Goal: Contribute content: Add original content to the website for others to see

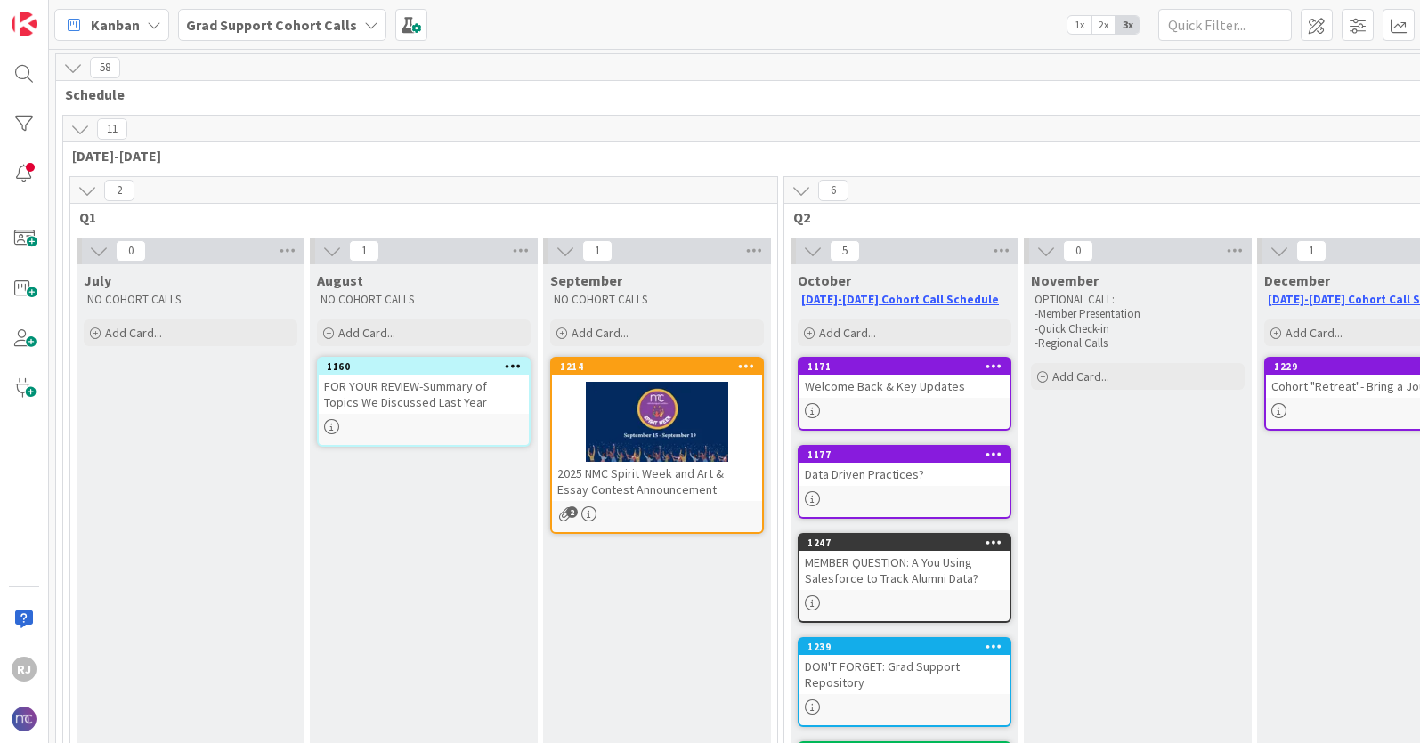
click at [296, 26] on b "Grad Support Cohort Calls" at bounding box center [271, 25] width 171 height 18
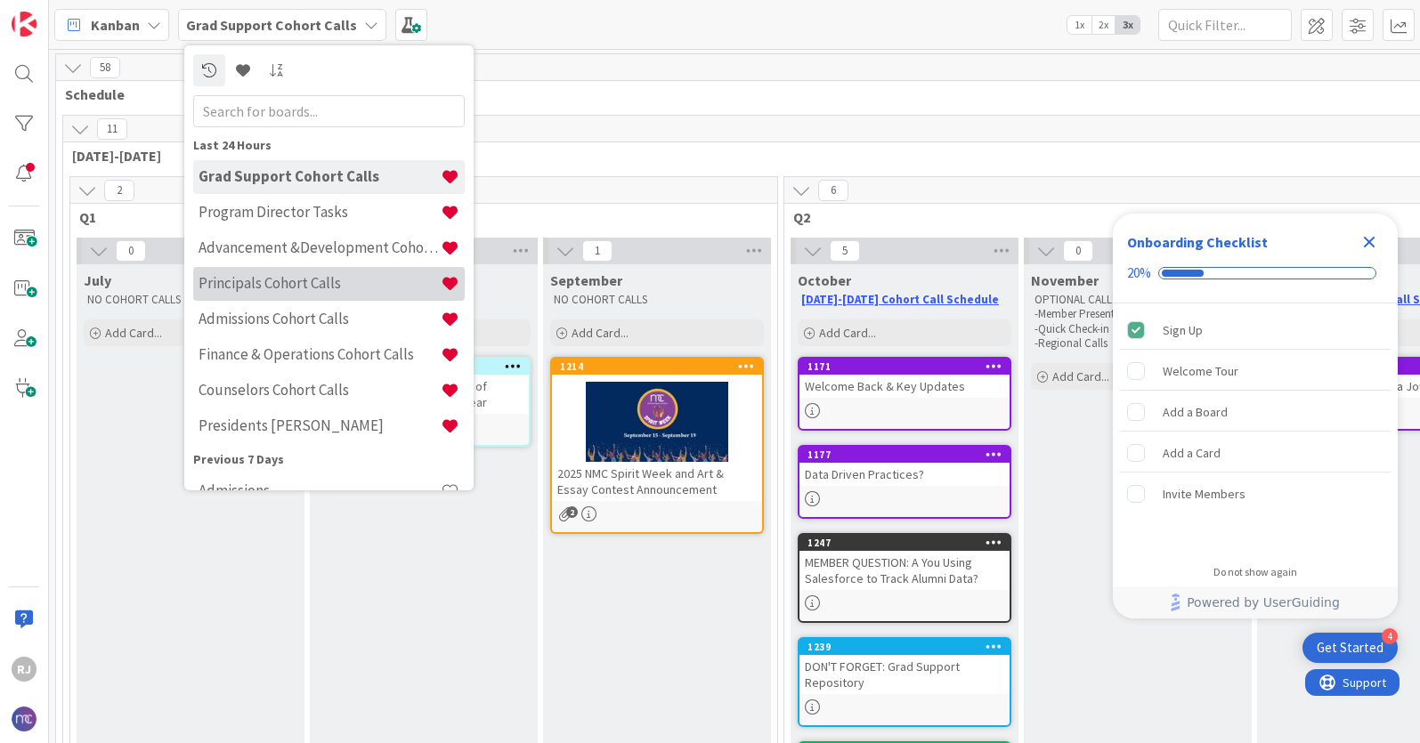
click at [266, 281] on h4 "Principals Cohort Calls" at bounding box center [320, 283] width 242 height 18
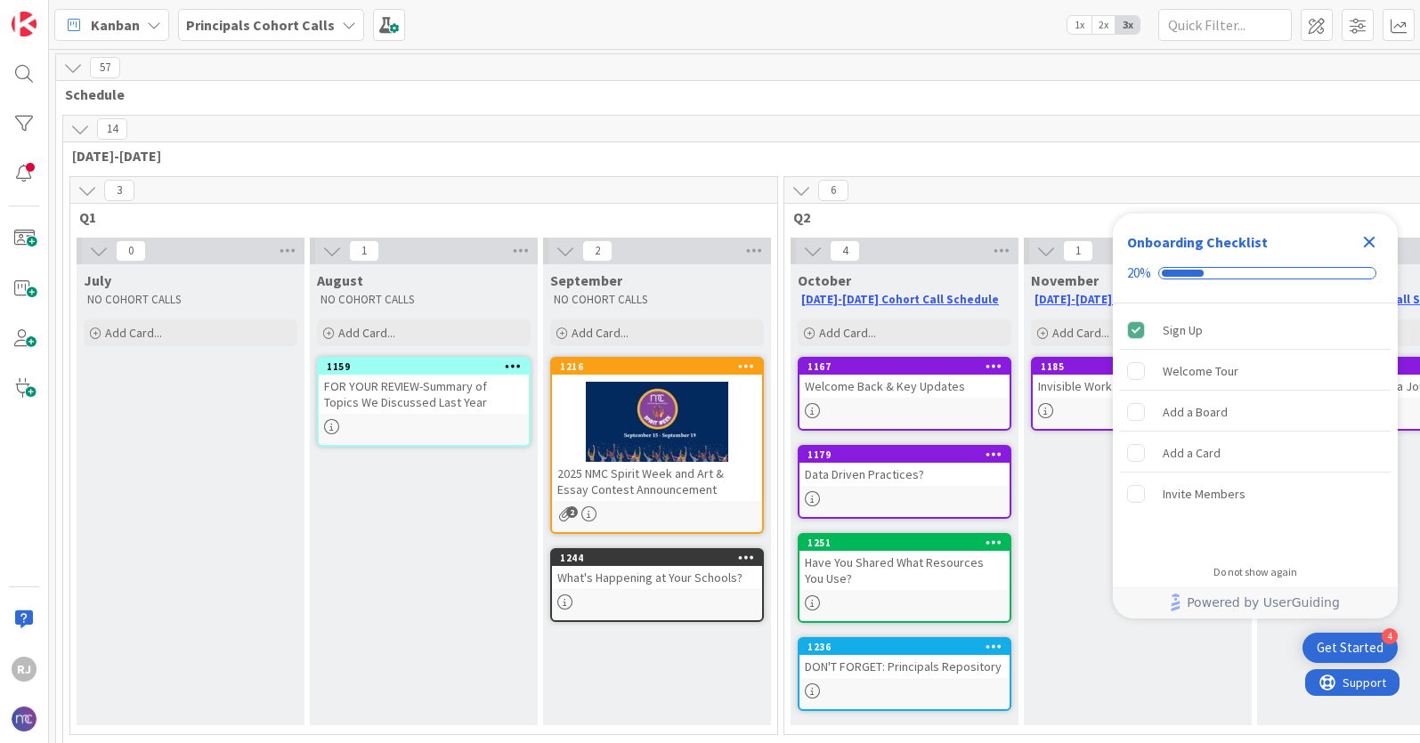
click at [1373, 247] on icon "Close Checklist" at bounding box center [1370, 243] width 12 height 12
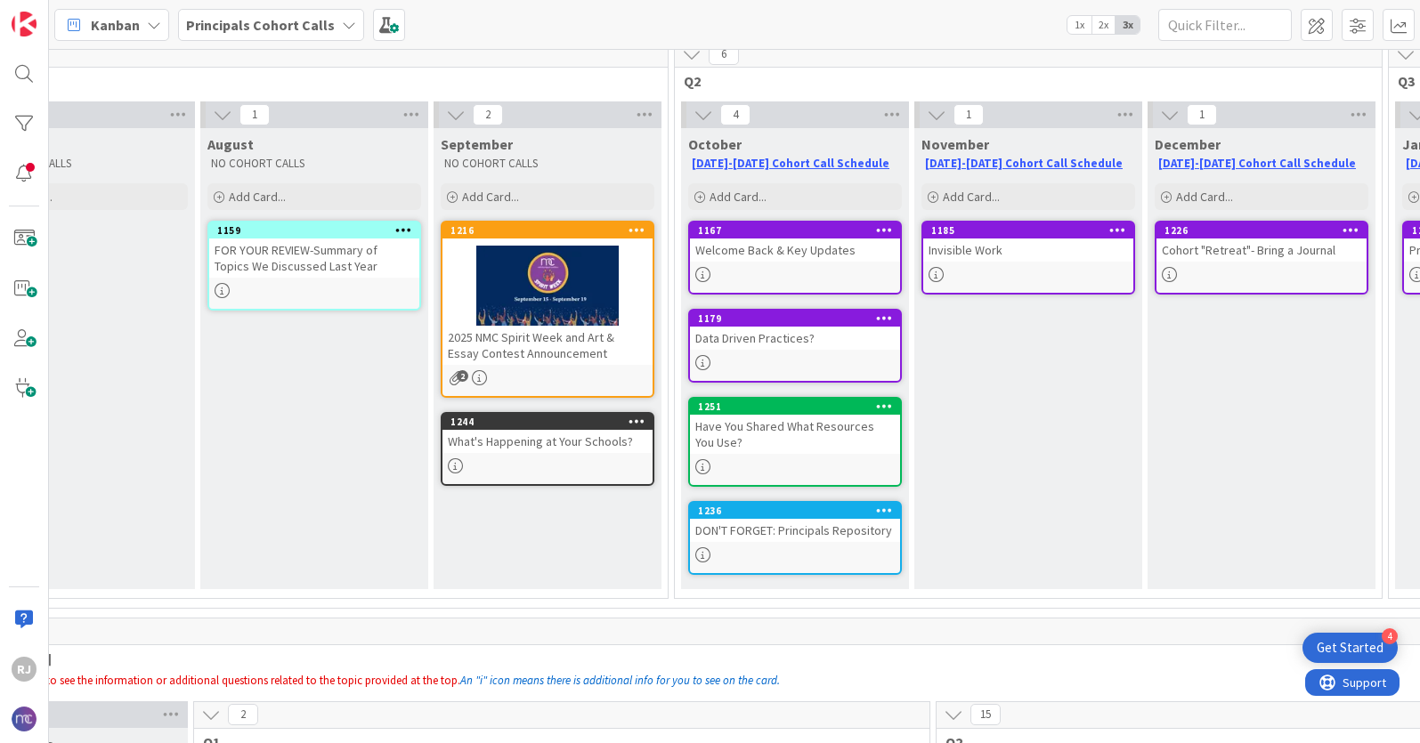
scroll to position [118, 109]
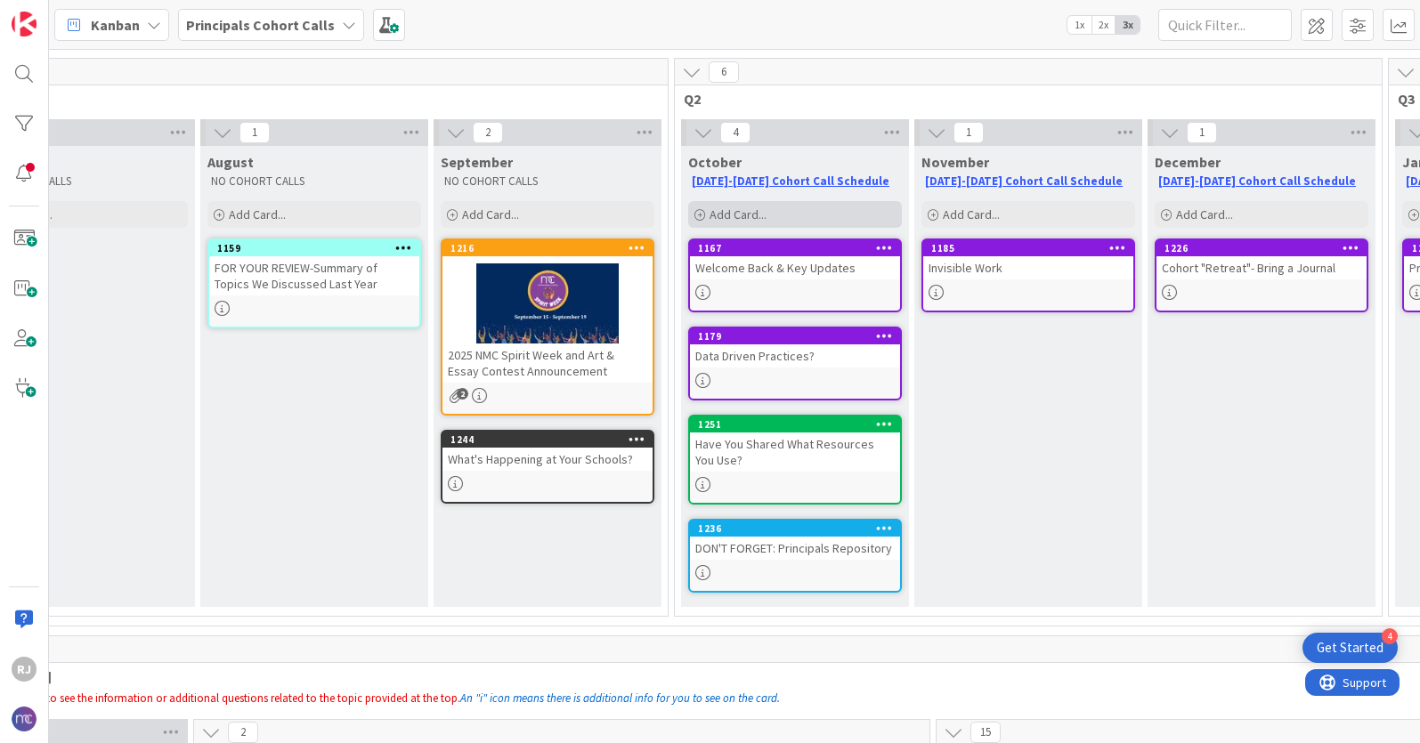
click at [738, 214] on span "Add Card..." at bounding box center [737, 215] width 57 height 16
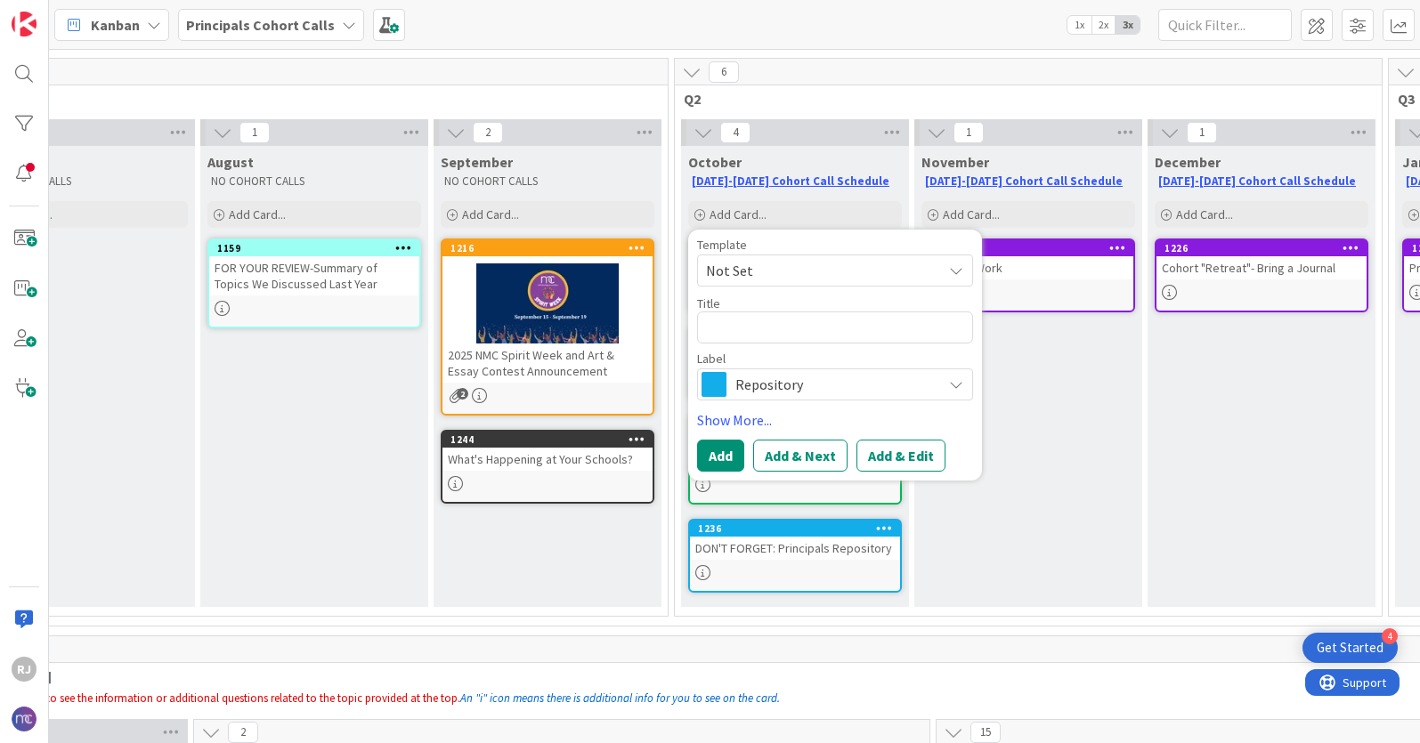
click at [758, 382] on span "Repository" at bounding box center [834, 384] width 198 height 25
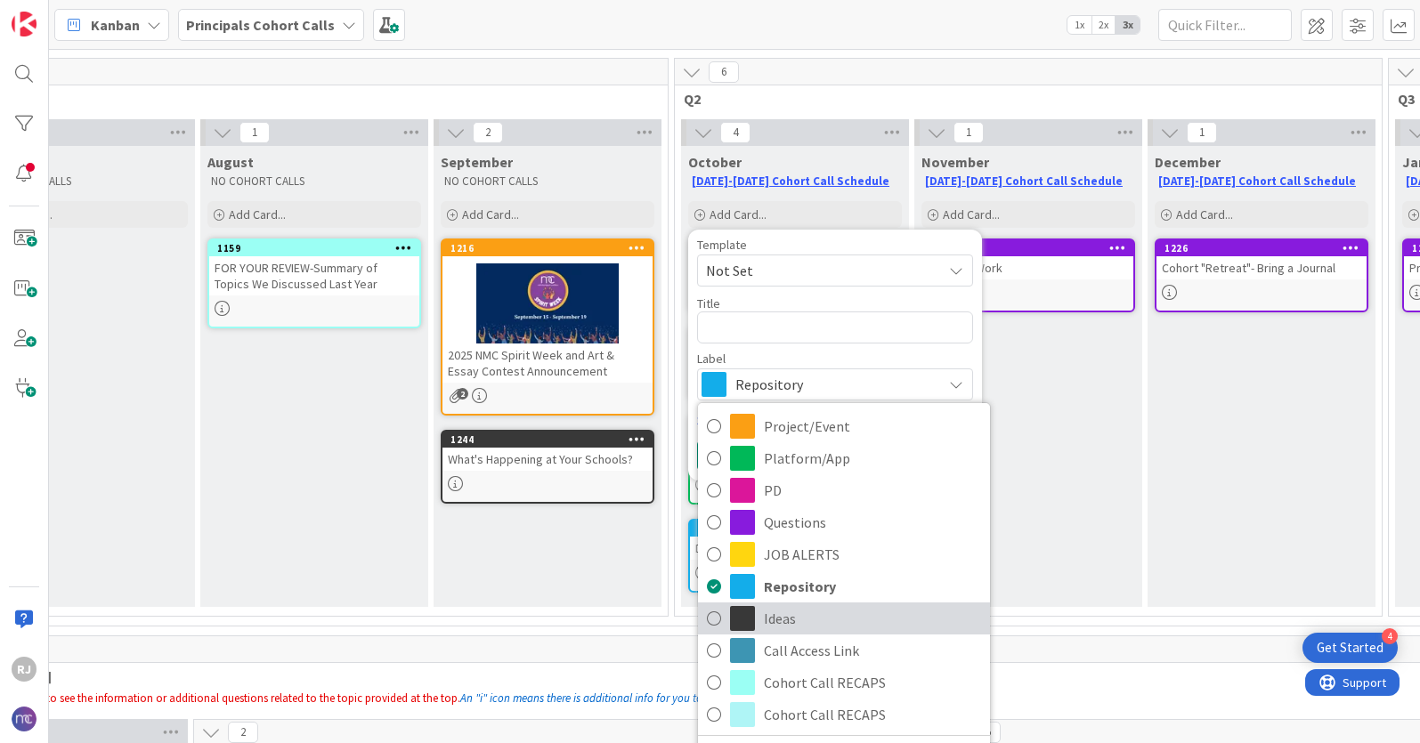
click at [782, 618] on span "Ideas" at bounding box center [872, 618] width 217 height 27
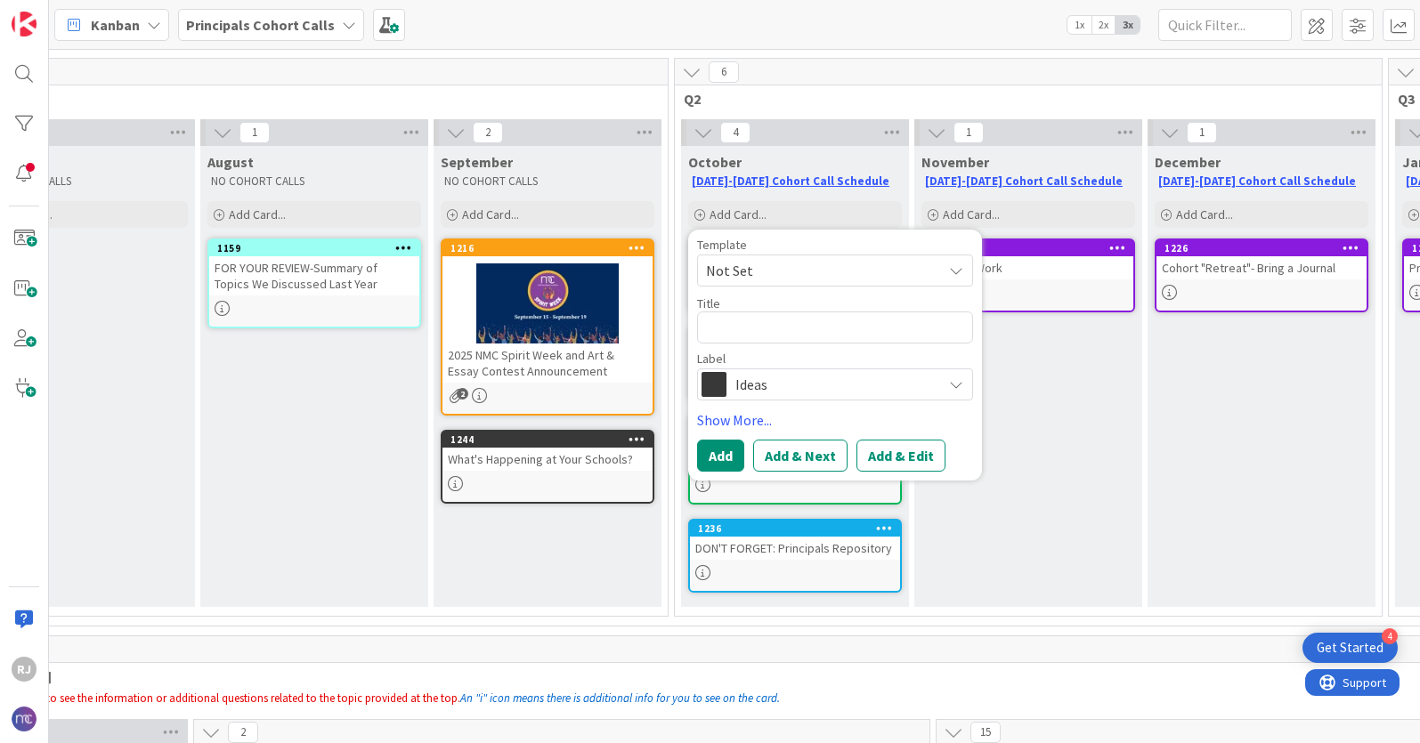
click at [786, 374] on span "Ideas" at bounding box center [834, 384] width 198 height 25
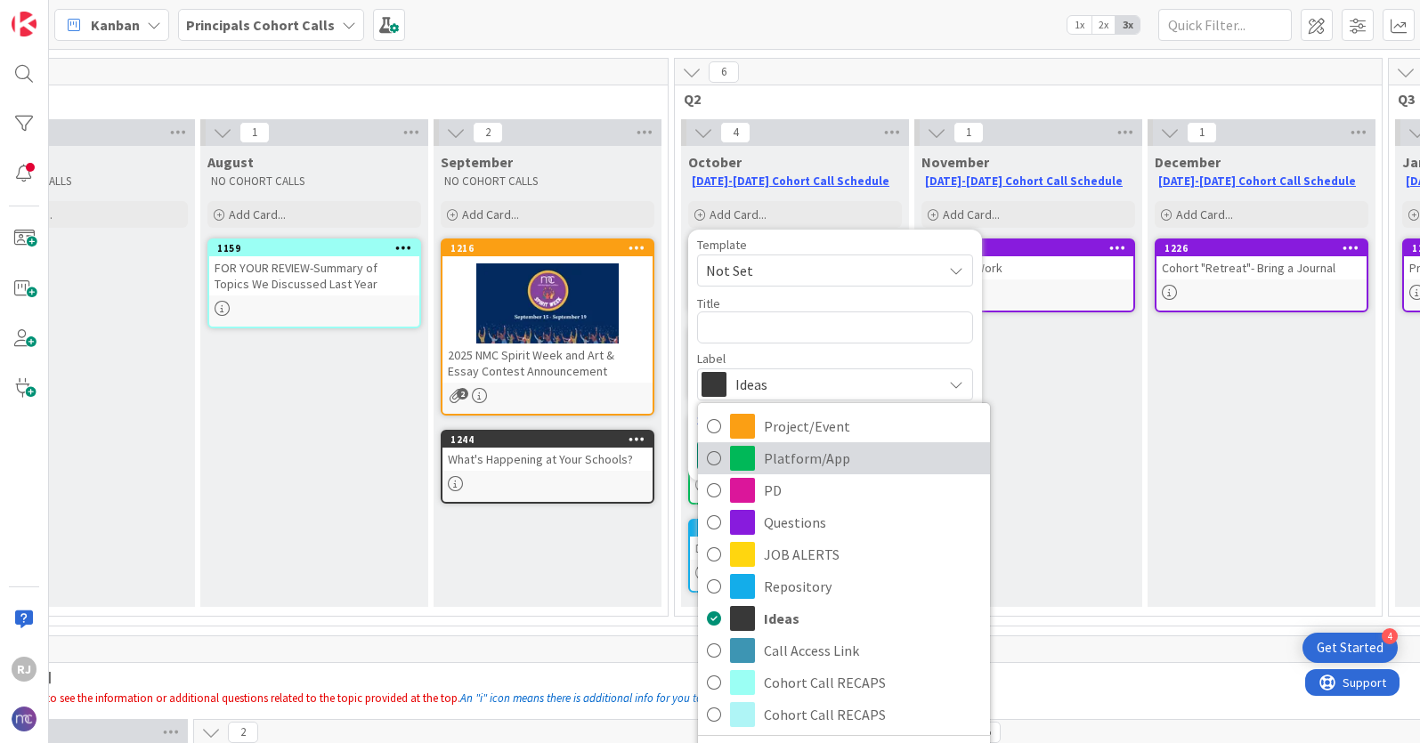
click at [780, 463] on span "Platform/App" at bounding box center [872, 458] width 217 height 27
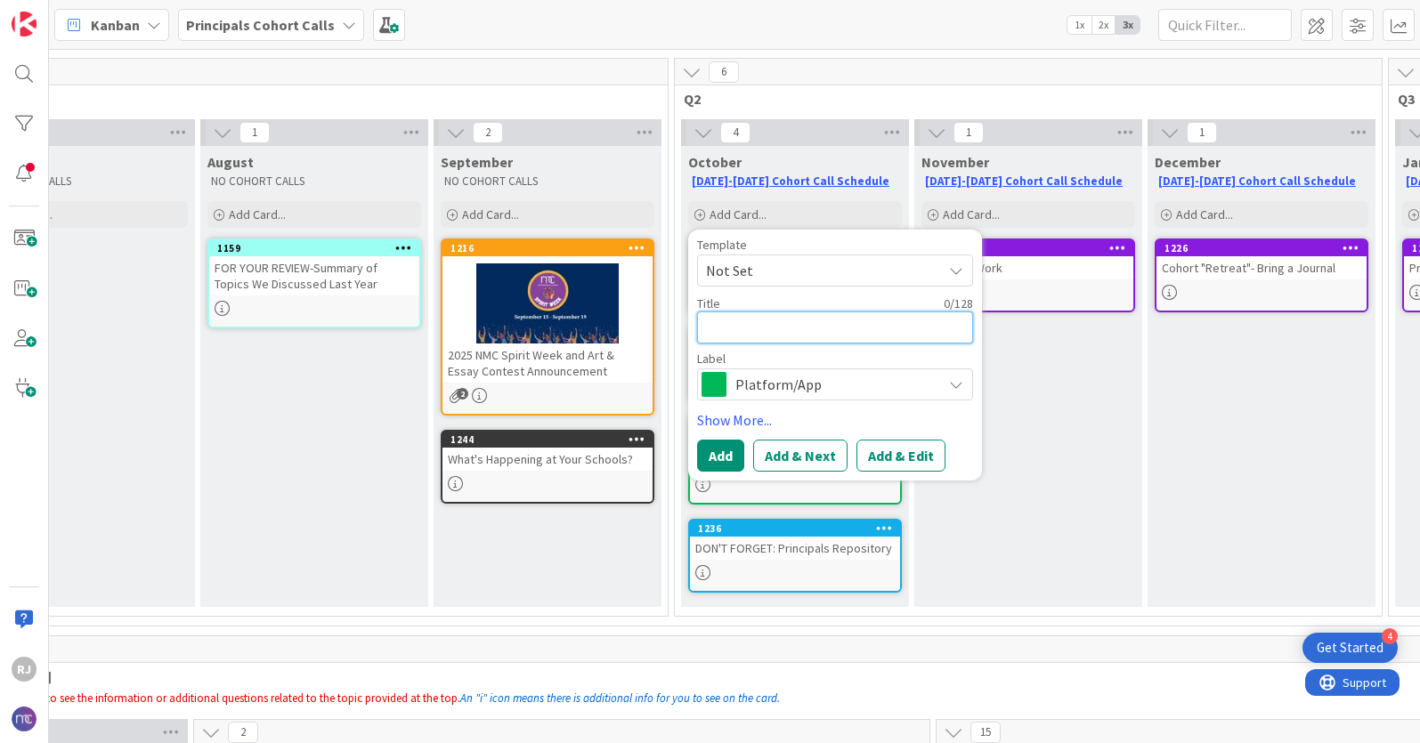
click at [758, 335] on textarea at bounding box center [835, 328] width 276 height 32
type textarea "x"
type textarea "W"
type textarea "x"
type textarea "Wr"
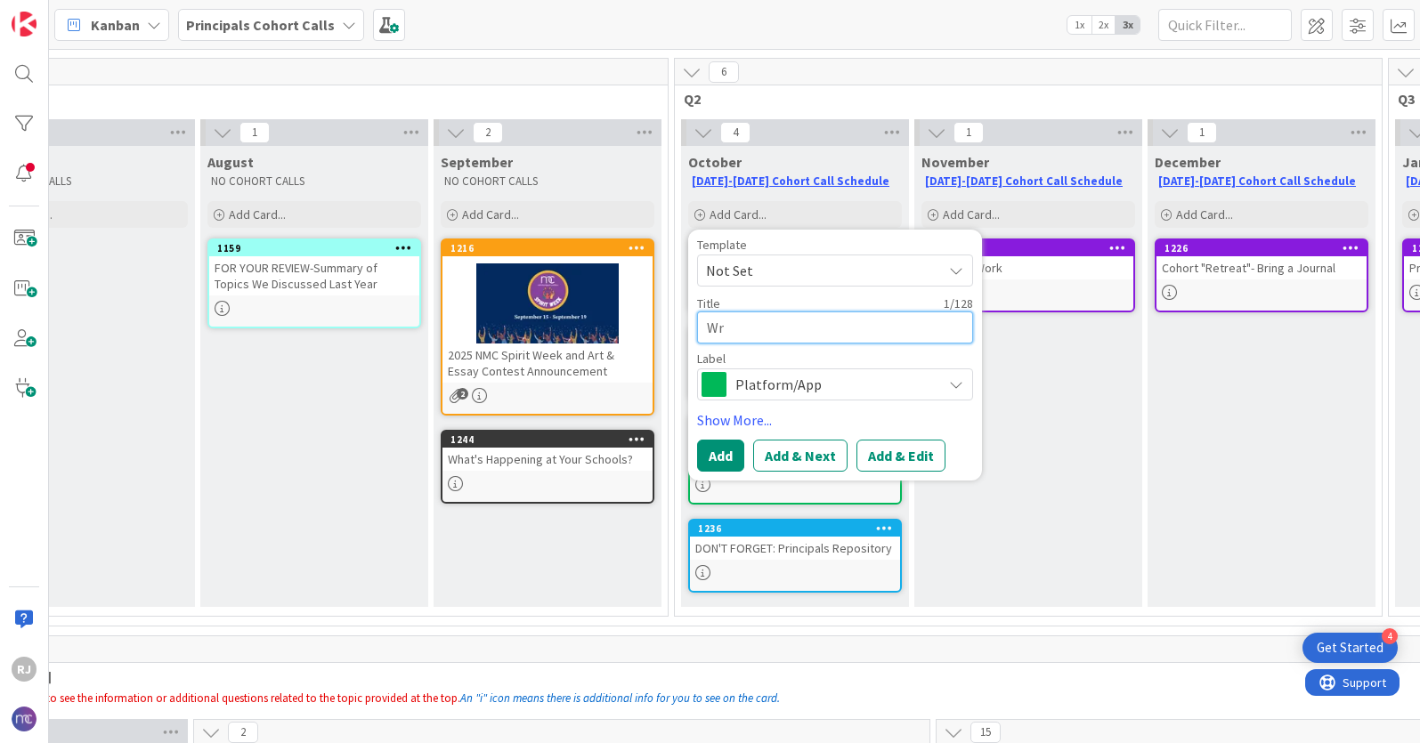
type textarea "x"
type textarea "Wri"
type textarea "x"
type textarea "Writ"
type textarea "x"
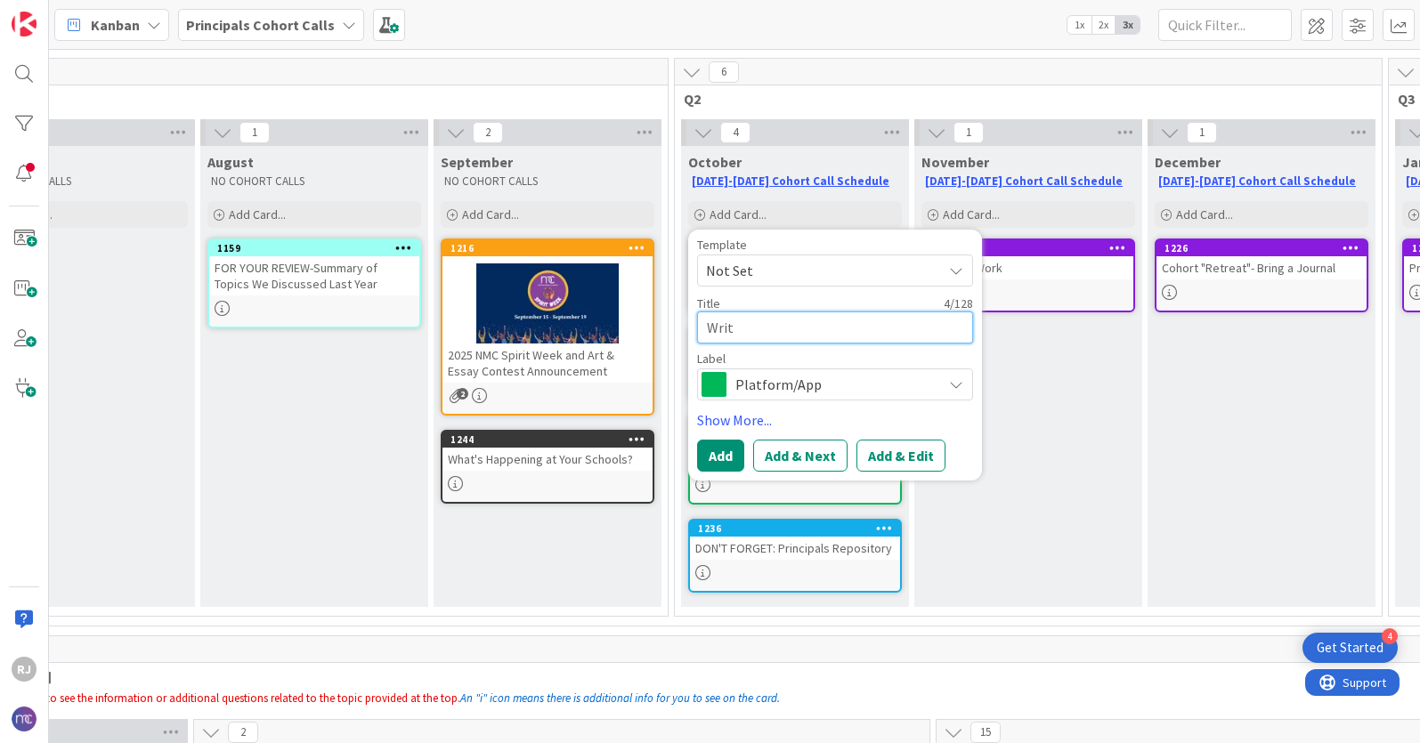
type textarea "Writt"
type textarea "x"
type textarea "Writte"
type textarea "x"
type textarea "Written"
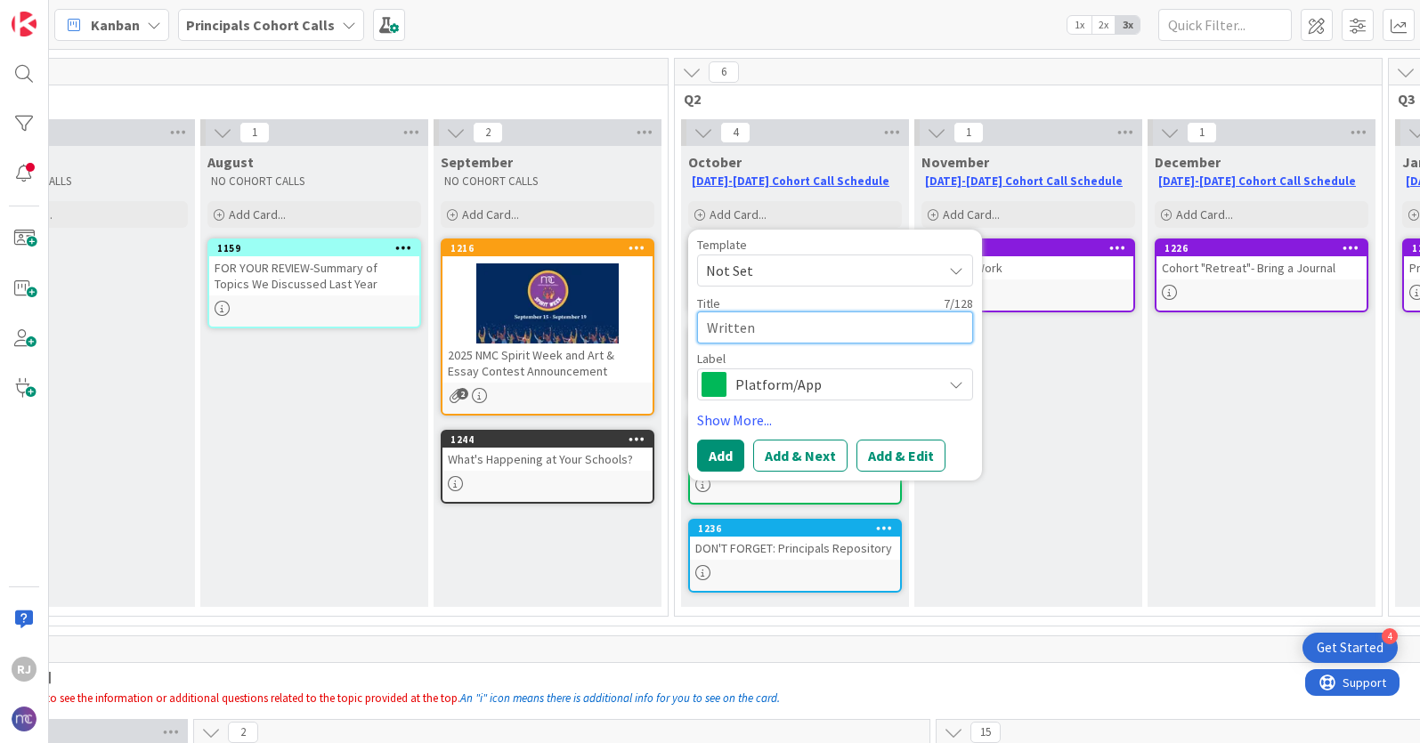
type textarea "x"
type textarea "Written"
type textarea "x"
type textarea "Written O"
type textarea "x"
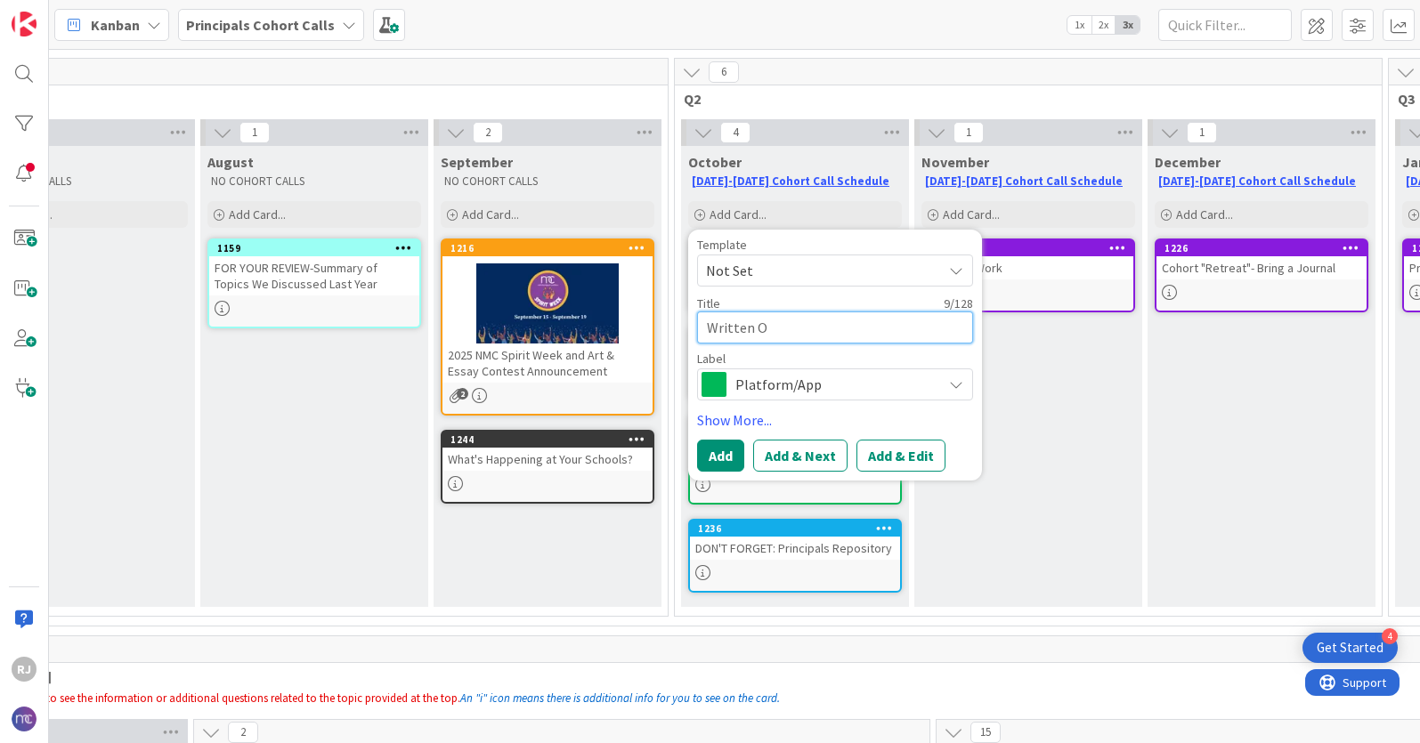
type textarea "Written Ou"
type textarea "x"
type textarea "Written Out"
type textarea "x"
type textarea "Written Out"
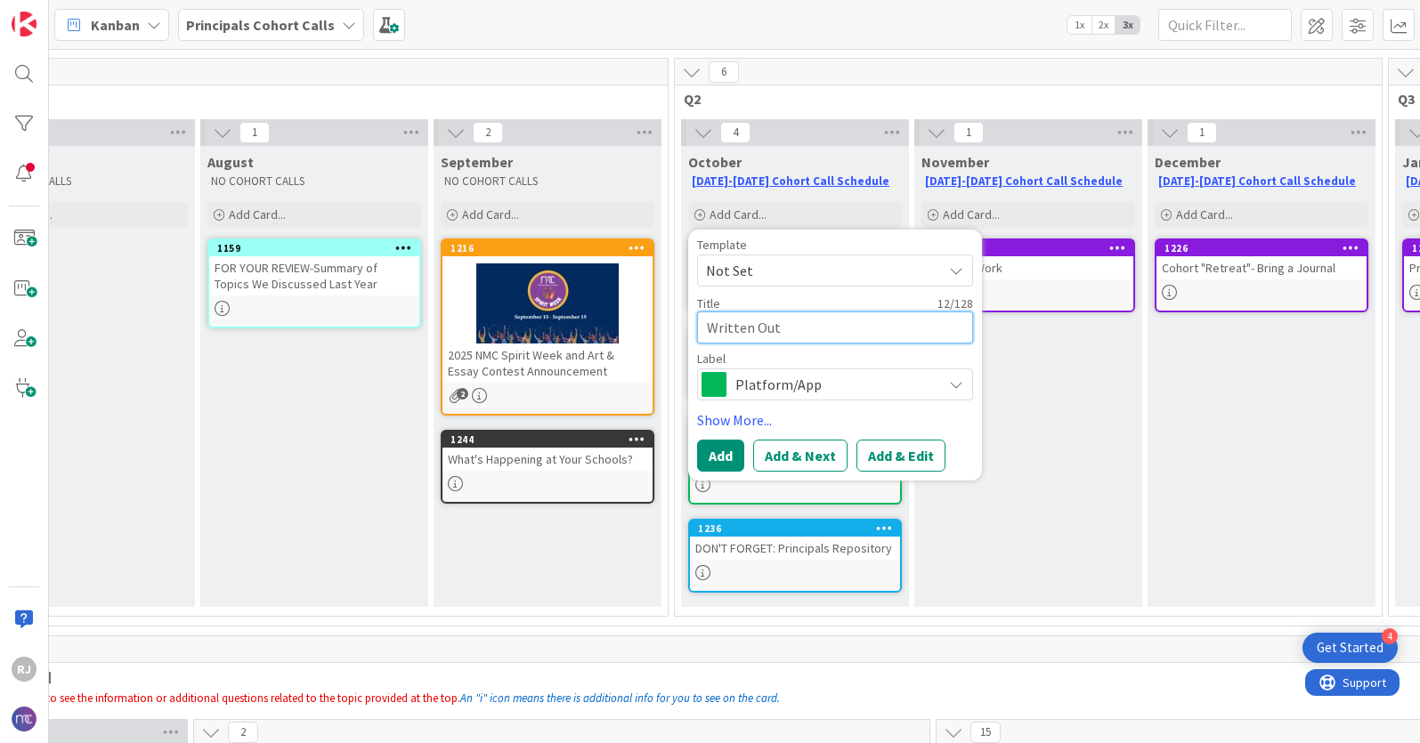
type textarea "x"
type textarea "Written Out L"
type textarea "x"
type textarea "Written Out Lo"
type textarea "x"
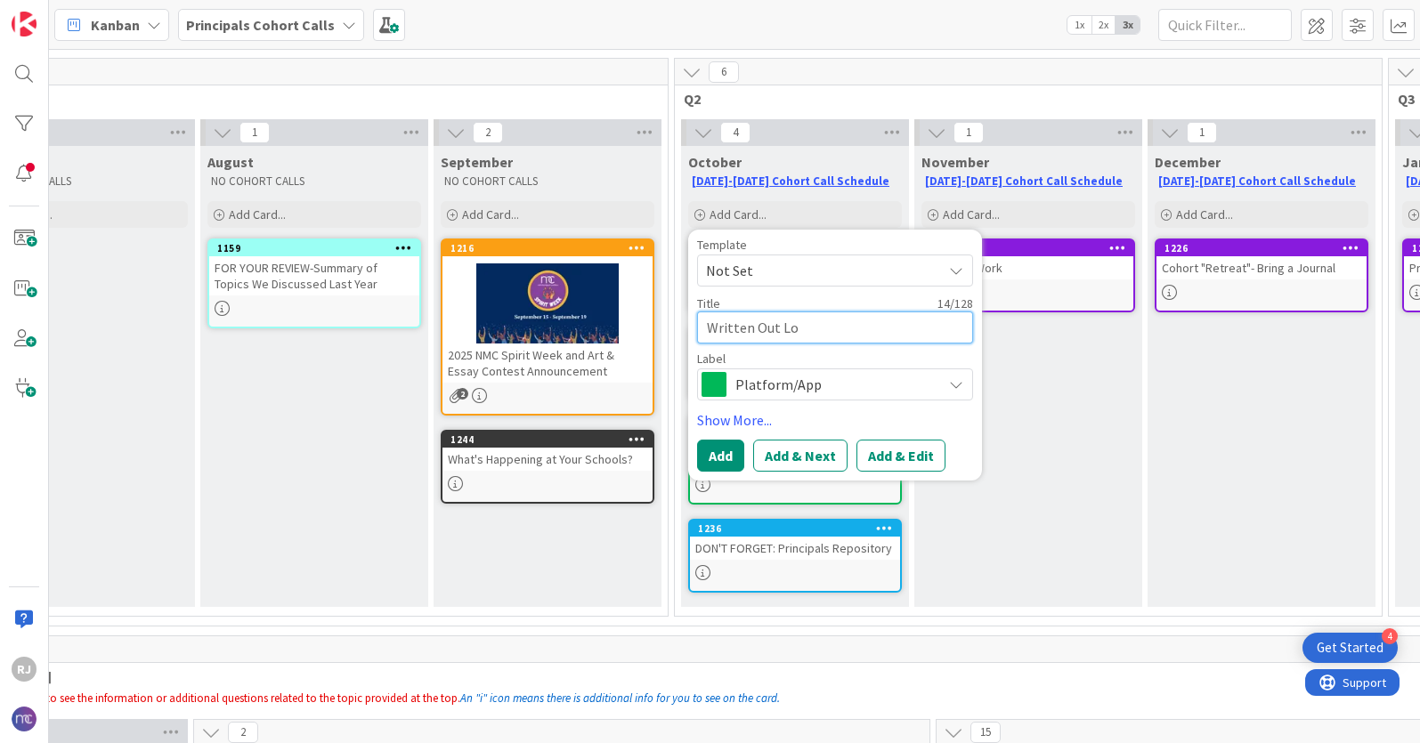
type textarea "Written Out Lou"
type textarea "x"
type textarea "Written Out Loud"
click at [897, 448] on button "Add & Edit" at bounding box center [900, 456] width 89 height 32
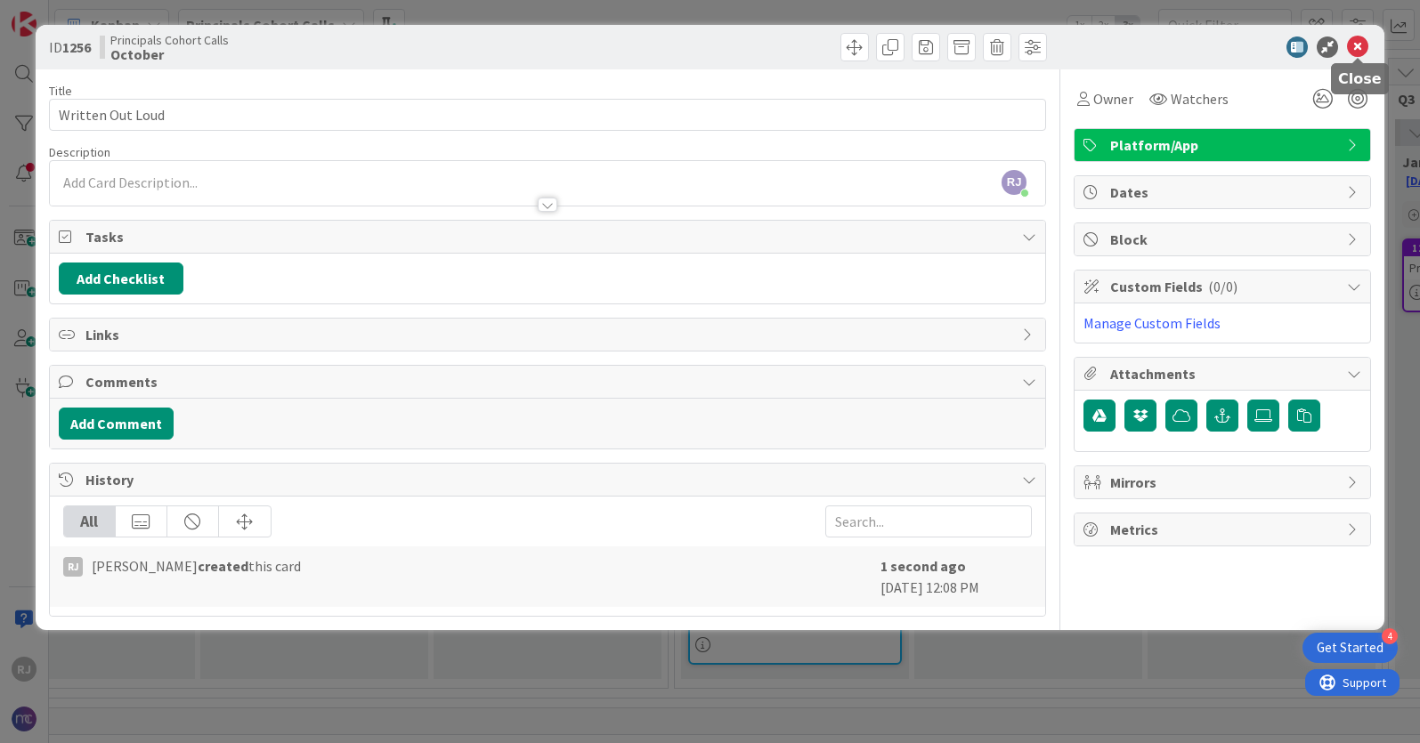
click at [1358, 45] on icon at bounding box center [1357, 46] width 21 height 21
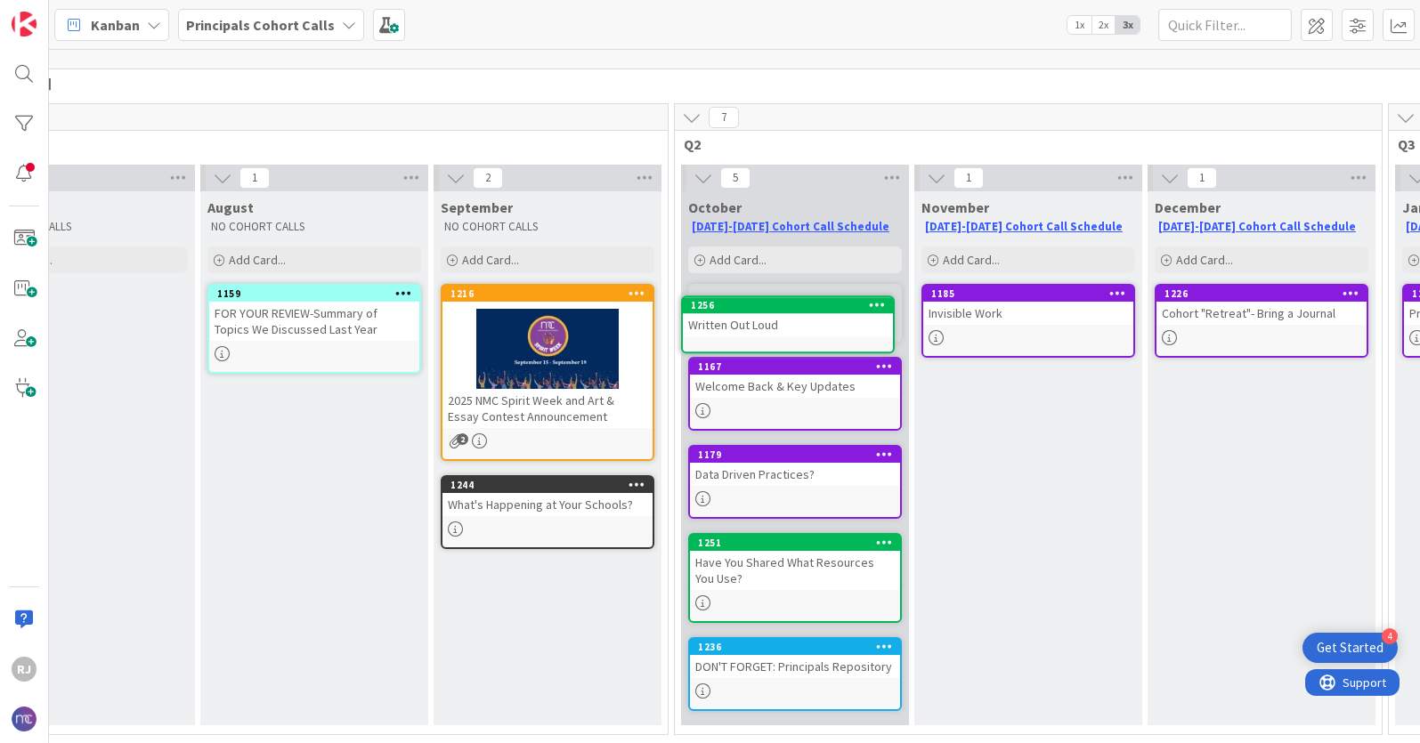
scroll to position [70, 109]
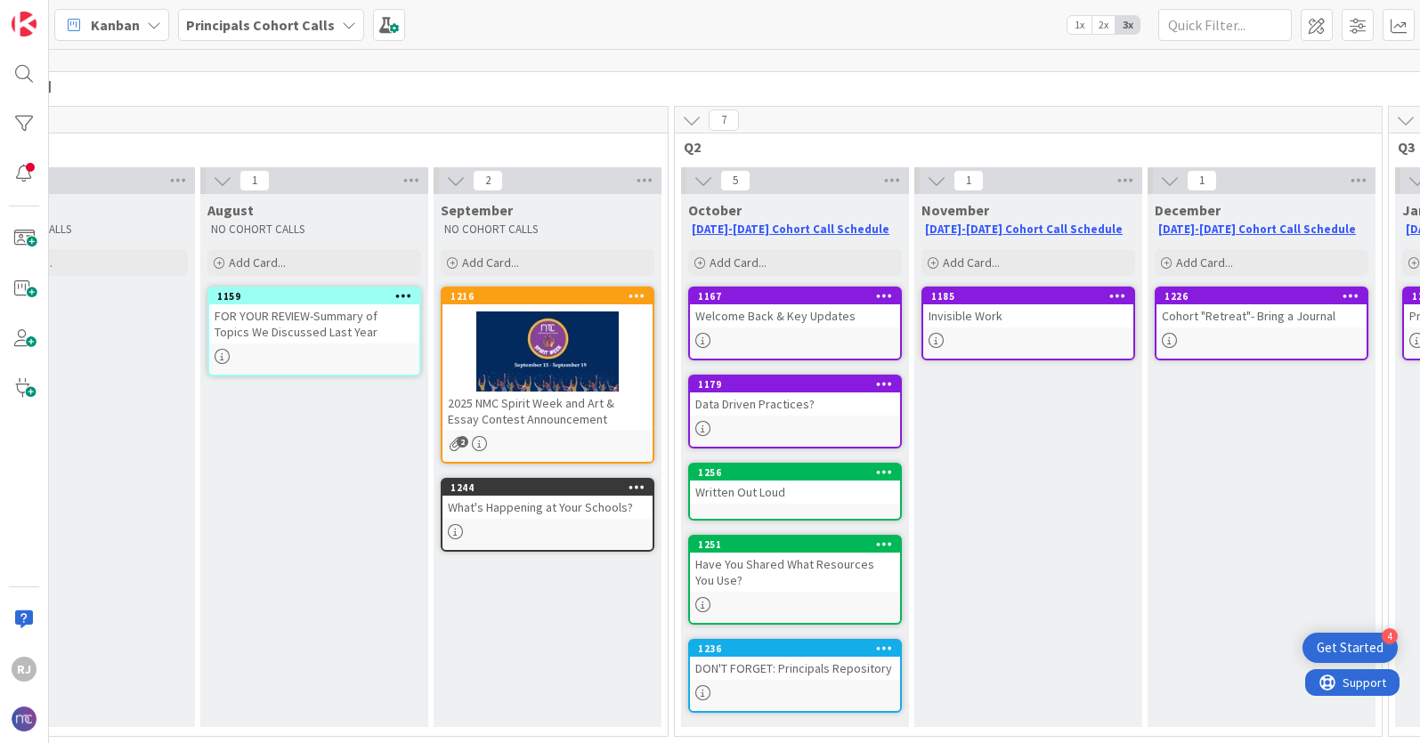
click at [774, 492] on div "Written Out Loud" at bounding box center [795, 492] width 210 height 23
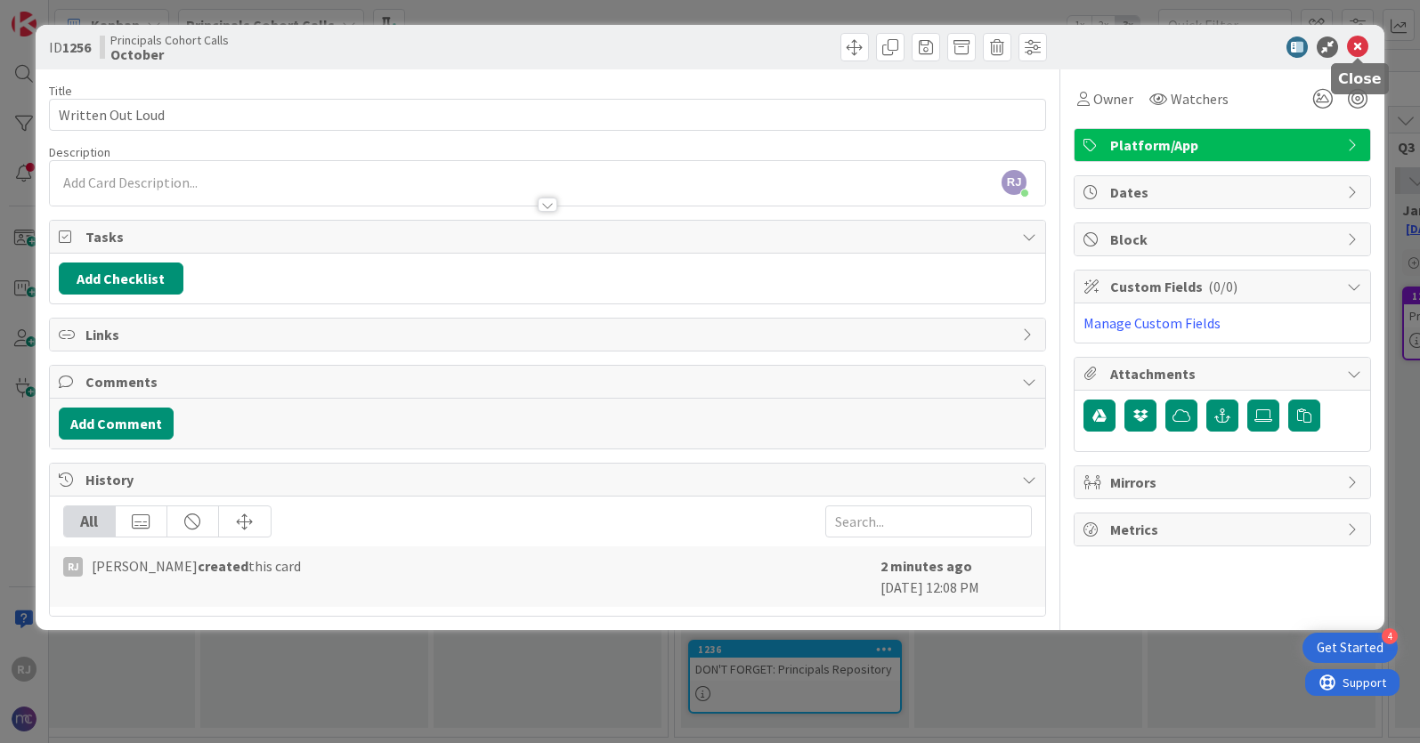
click at [1358, 53] on icon at bounding box center [1357, 46] width 21 height 21
